Goal: Task Accomplishment & Management: Manage account settings

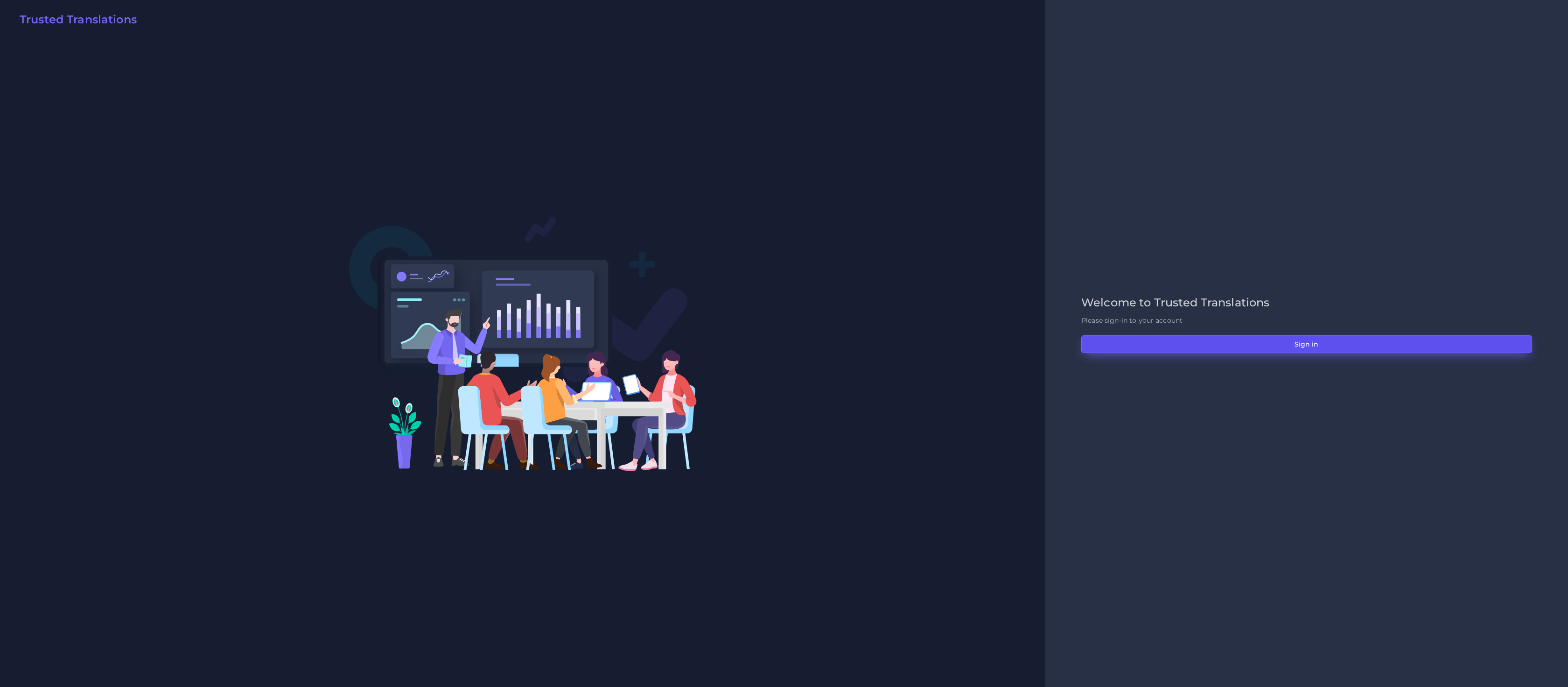
click at [1343, 338] on button "Sign in" at bounding box center [1307, 344] width 451 height 17
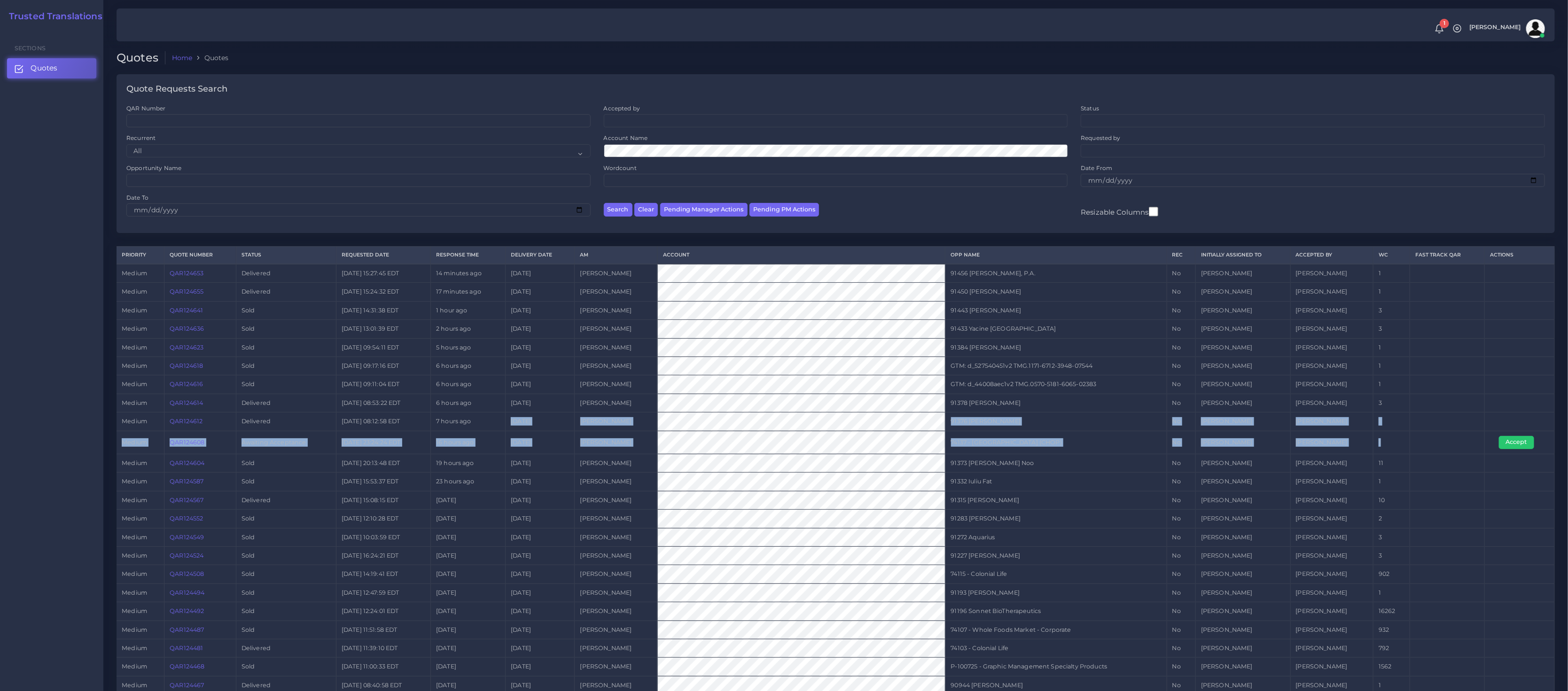
drag, startPoint x: 1465, startPoint y: 442, endPoint x: 599, endPoint y: 413, distance: 866.5
click at [599, 413] on tbody "medium QAR124653 Delivered [DATE] 15:27:45 EDT 14 minutes ago [DATE] [PERSON_NA…" at bounding box center [835, 544] width 1438 height 560
